Goal: Transaction & Acquisition: Purchase product/service

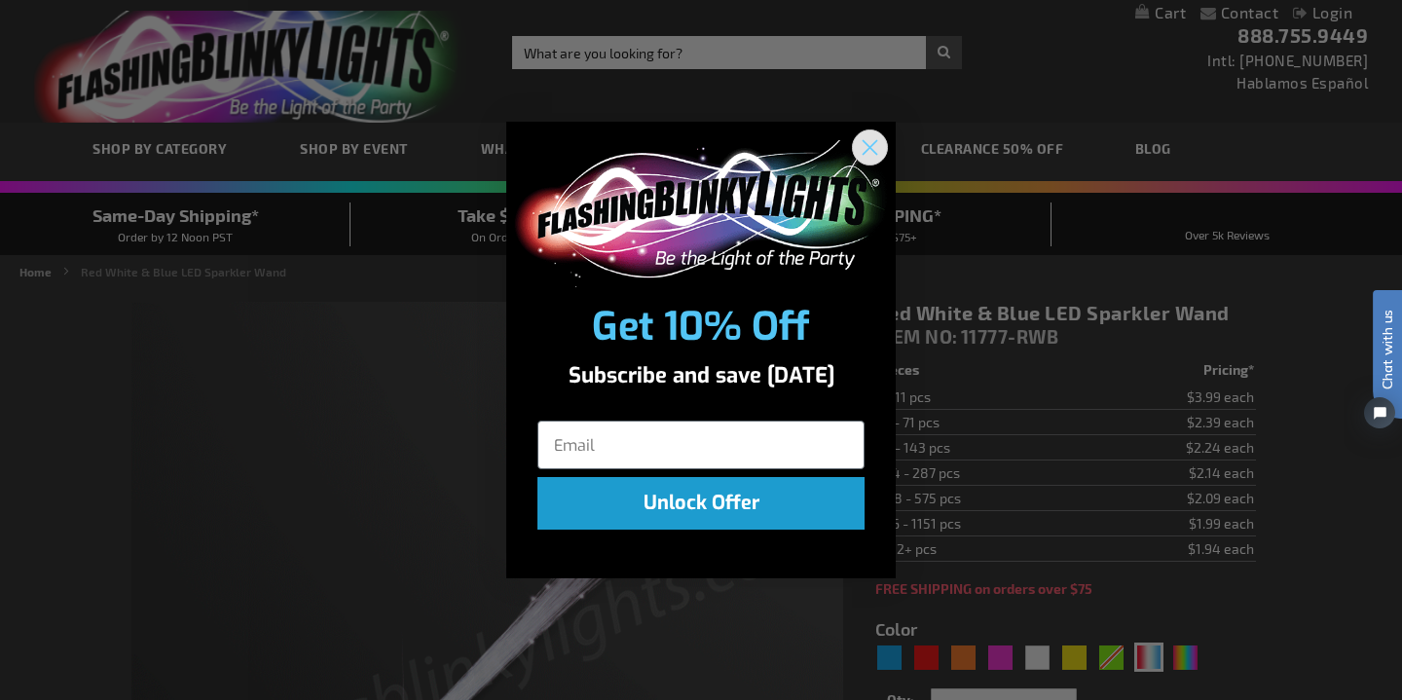
click at [870, 144] on circle "Close dialog" at bounding box center [870, 147] width 32 height 32
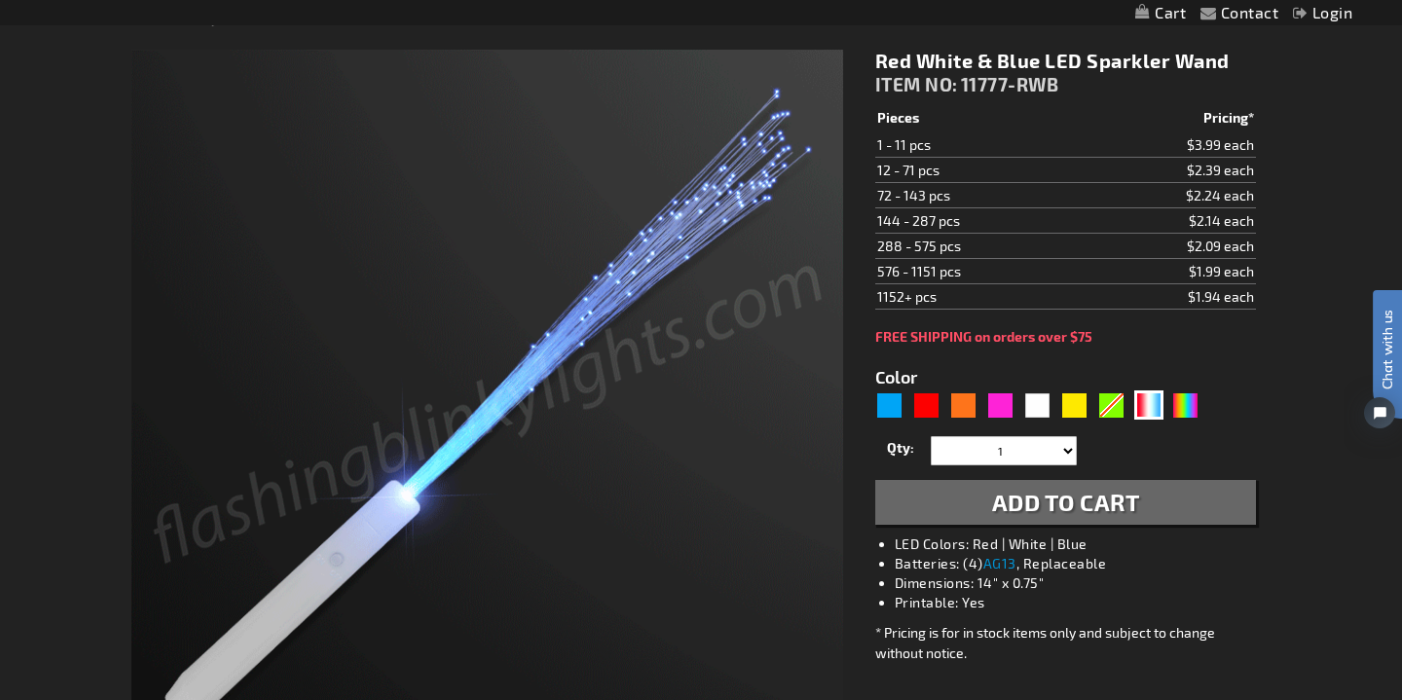
scroll to position [250, 0]
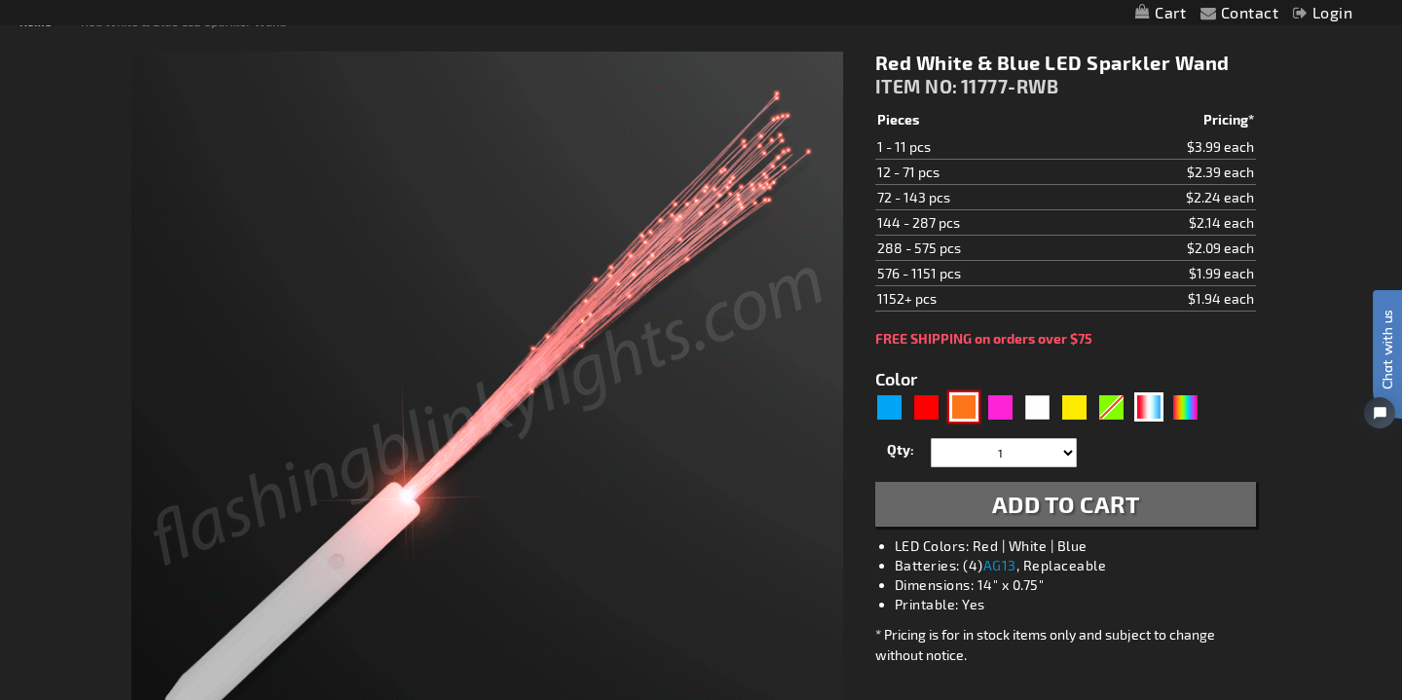
click at [968, 407] on div "Orange" at bounding box center [964, 406] width 29 height 29
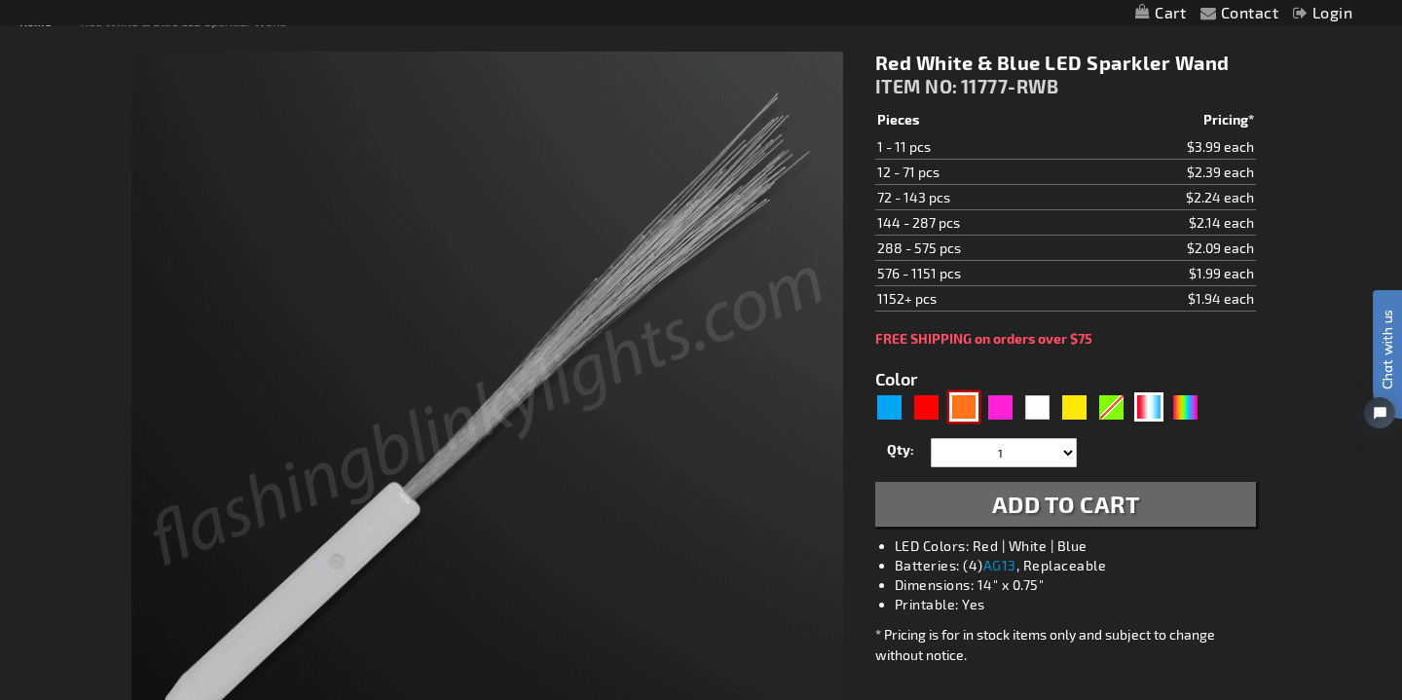
type input "5637"
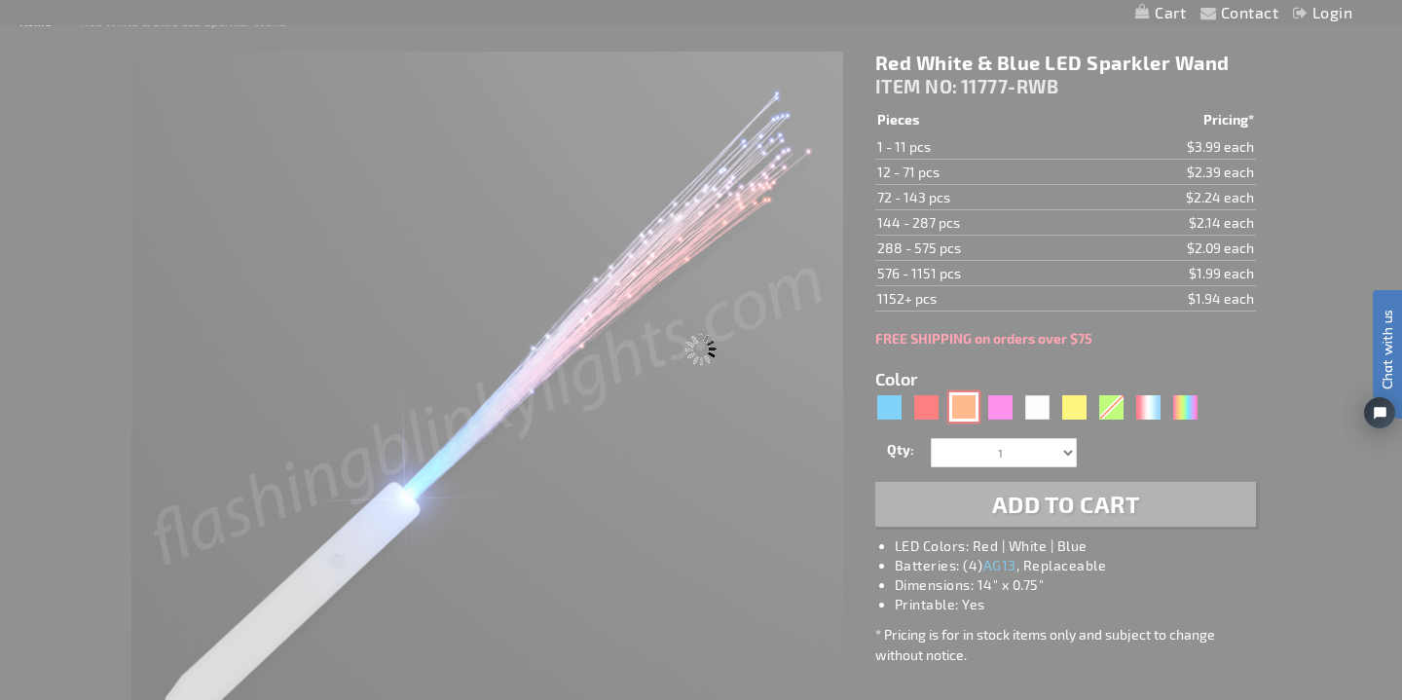
type input "11777-OR"
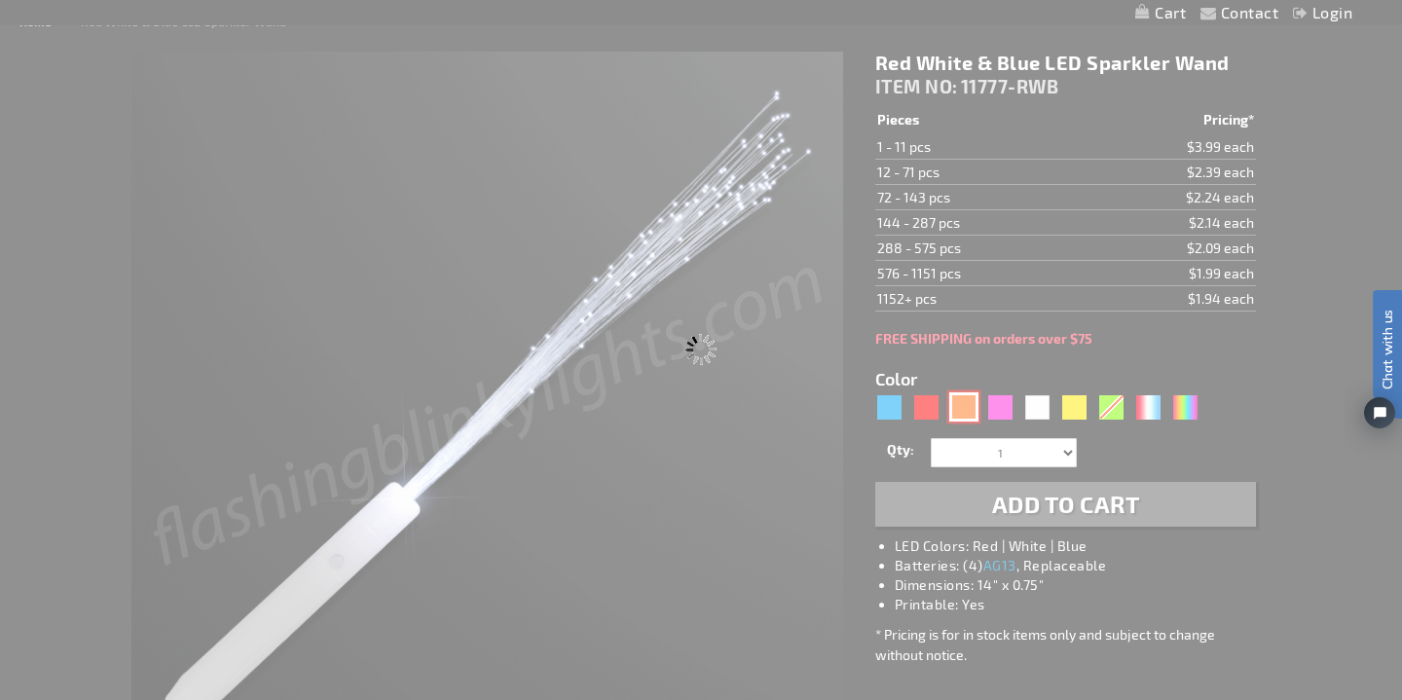
type input "Customize - Orange [MEDICAL_DATA] Stick Wands with Orange Sparkle Fibers - ITEM…"
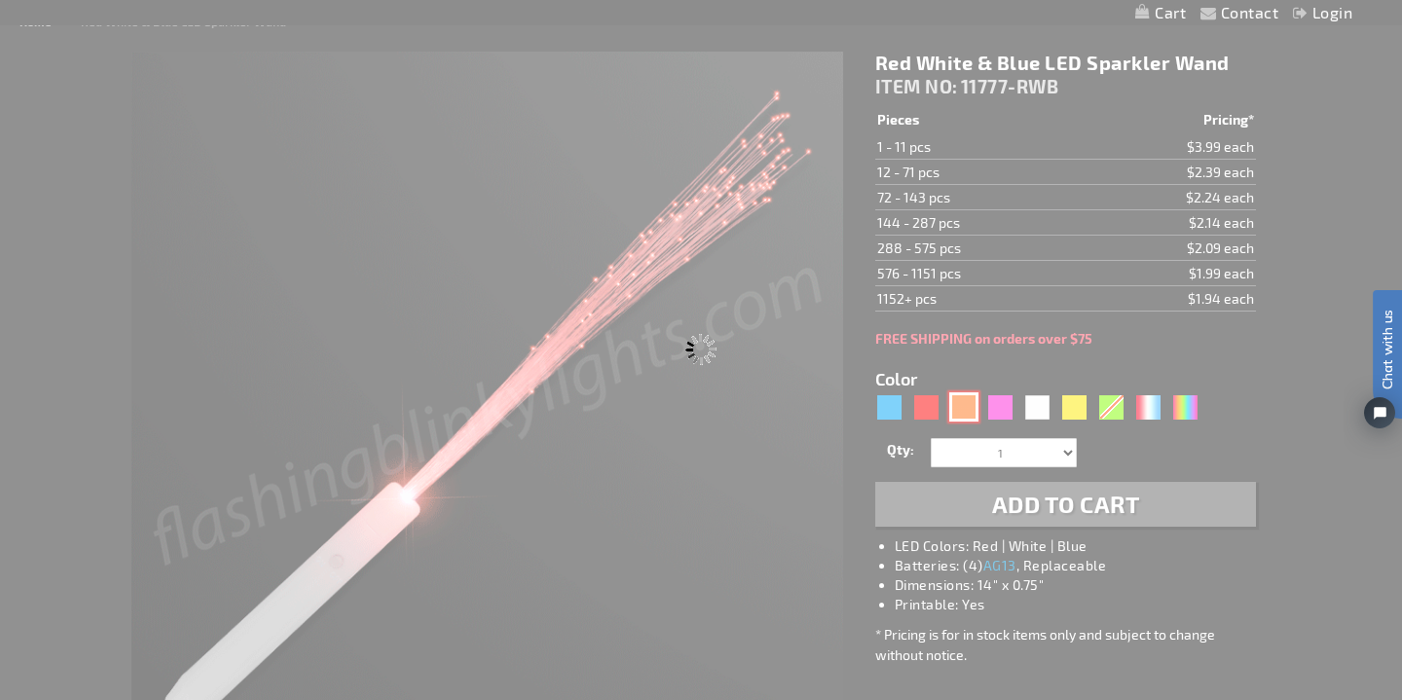
select select
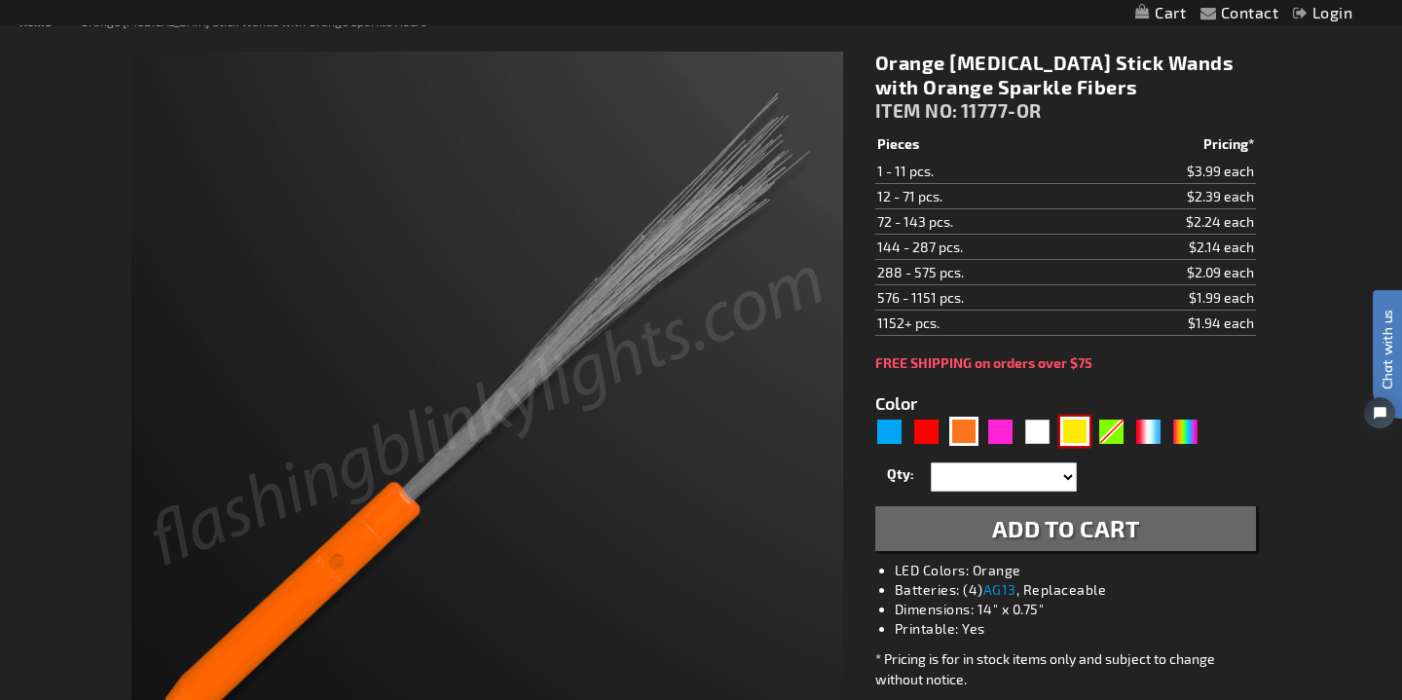
click at [1077, 436] on div "Yellow" at bounding box center [1075, 431] width 29 height 29
type input "5647"
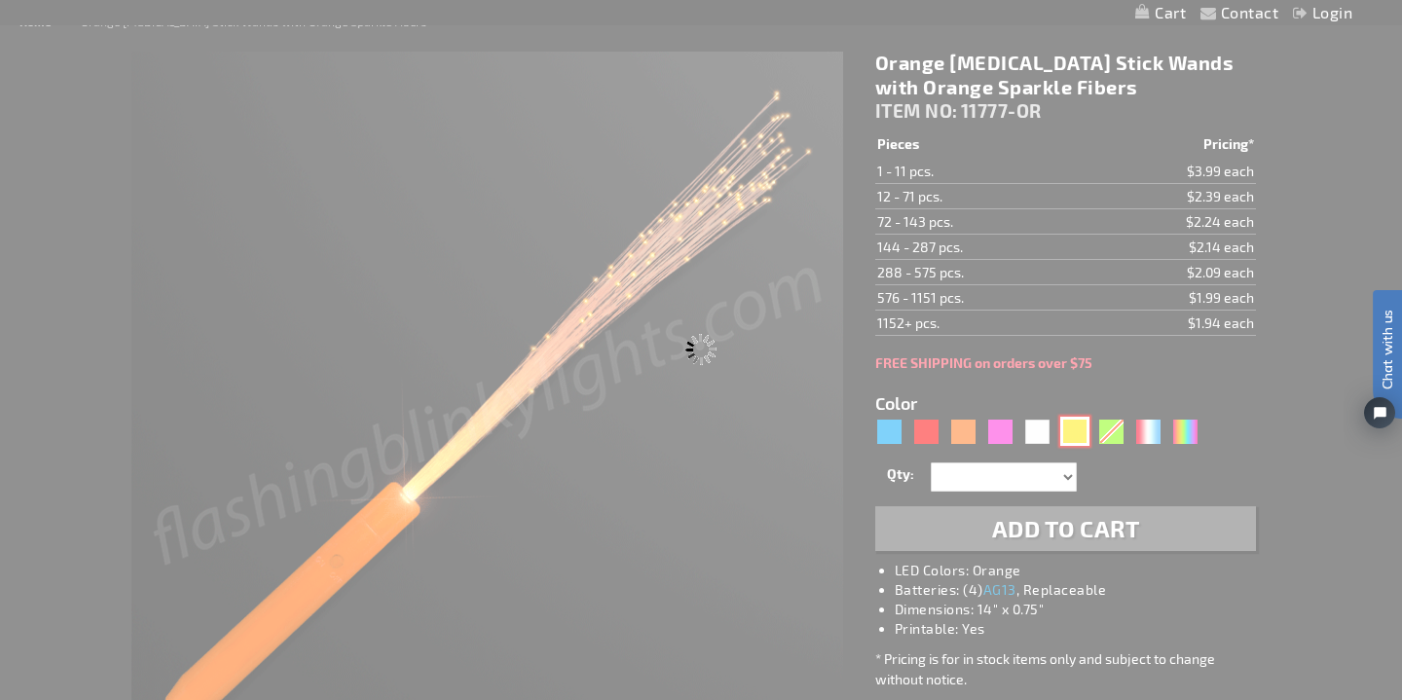
select select
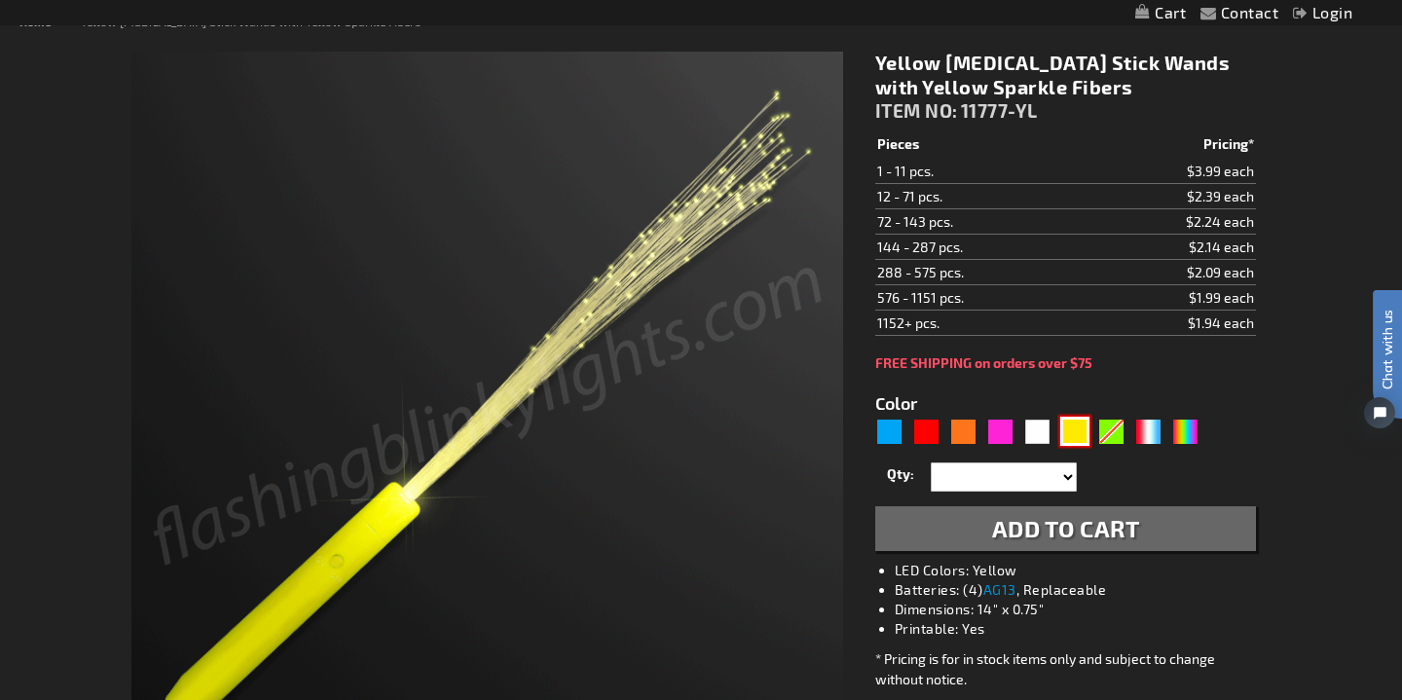
type input "11777-YL"
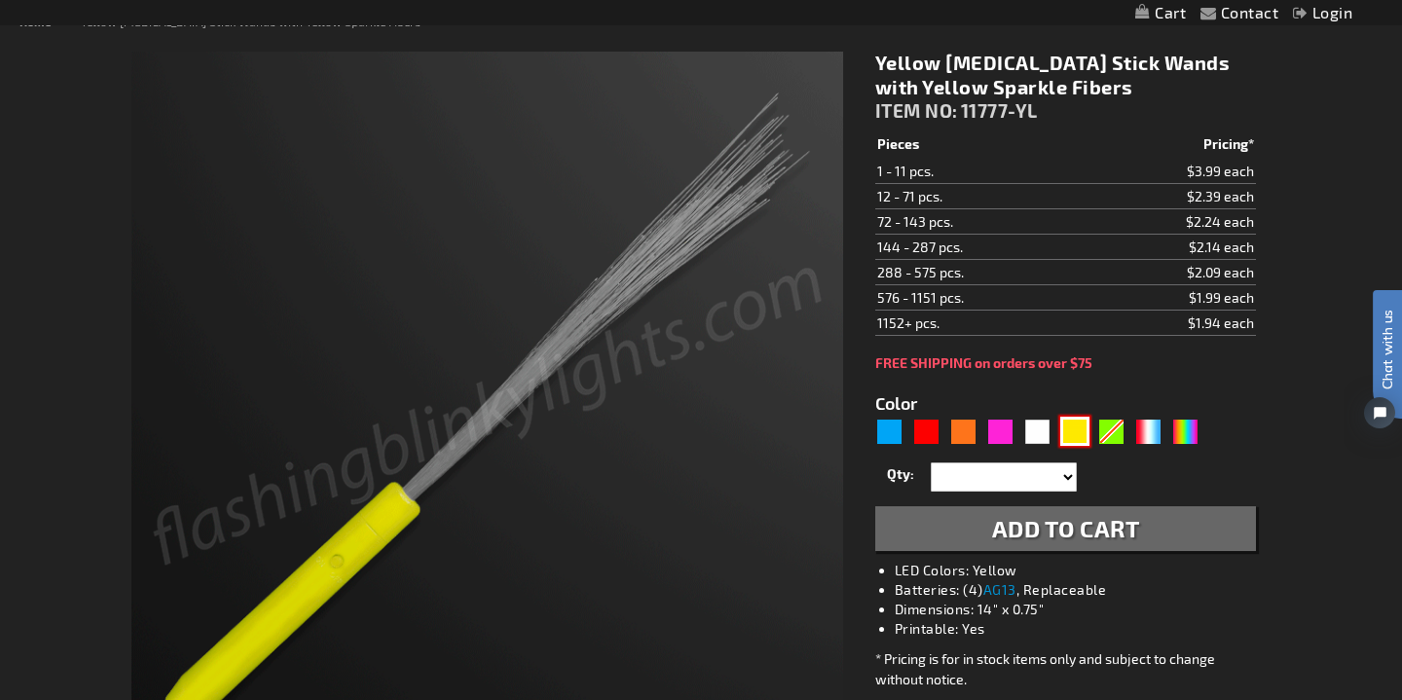
type input "Customize - Yellow [MEDICAL_DATA] Stick Wands with Yellow Sparkle Fibers - ITEM…"
